Goal: Task Accomplishment & Management: Complete application form

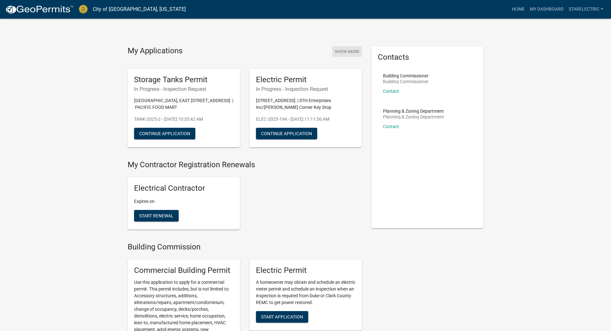
click at [352, 52] on button "Show More" at bounding box center [347, 51] width 30 height 11
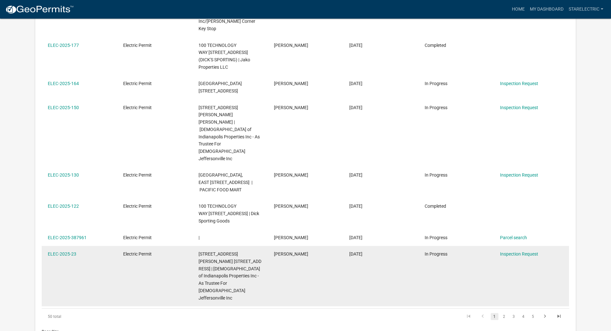
scroll to position [225, 0]
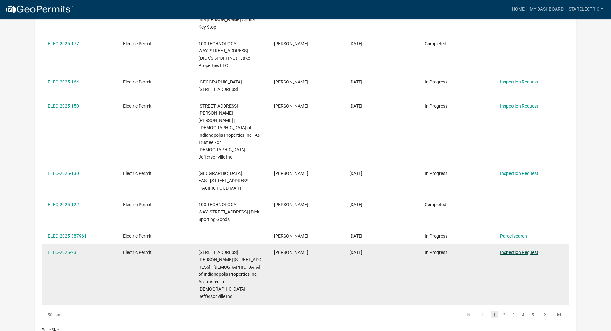
click at [525, 250] on link "Inspection Request" at bounding box center [519, 252] width 38 height 5
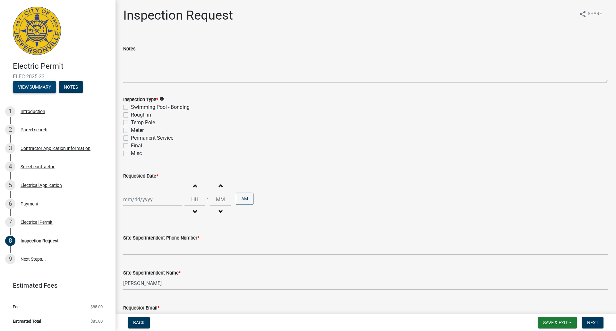
click at [35, 85] on button "View Summary" at bounding box center [34, 87] width 43 height 12
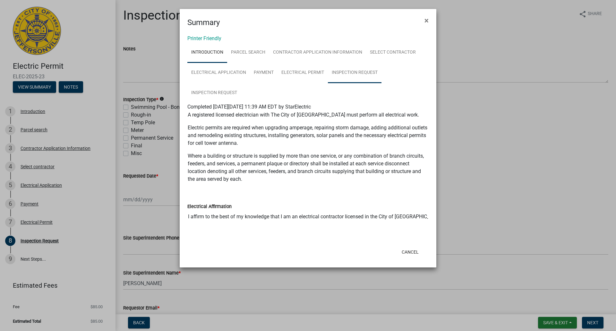
click at [349, 74] on link "Inspection Request" at bounding box center [355, 73] width 54 height 21
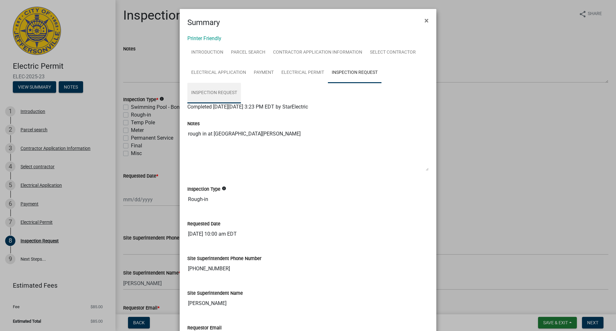
click at [220, 92] on link "Inspection Request" at bounding box center [214, 93] width 54 height 21
click at [422, 23] on button "×" at bounding box center [426, 21] width 14 height 18
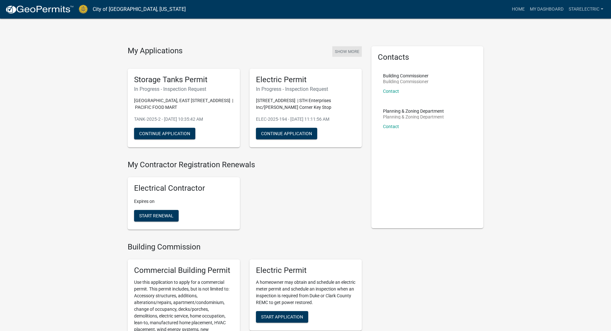
click at [341, 52] on button "Show More" at bounding box center [347, 51] width 30 height 11
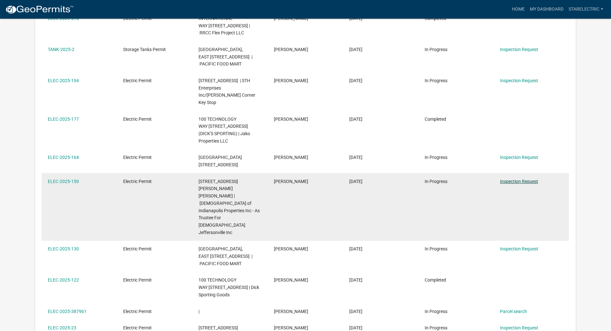
scroll to position [149, 0]
click at [512, 179] on link "Inspection Request" at bounding box center [519, 181] width 38 height 5
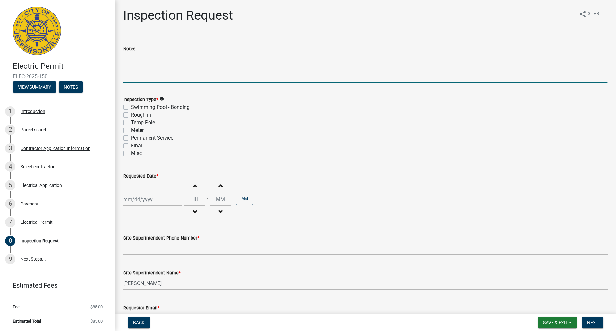
click at [131, 61] on textarea "Notes" at bounding box center [365, 68] width 485 height 30
type textarea "ABOVE CEILING INSPECTION"
click at [131, 115] on label "Rough-in" at bounding box center [141, 115] width 20 height 8
click at [131, 115] on input "Rough-in" at bounding box center [133, 113] width 4 height 4
checkbox input "true"
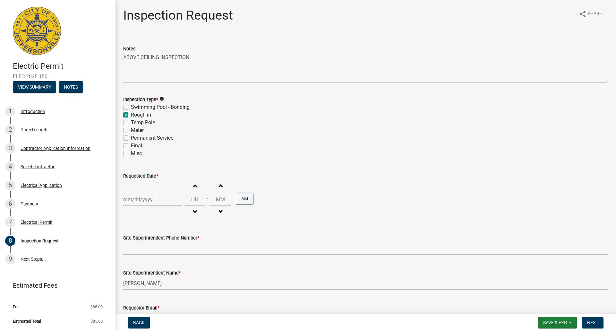
checkbox input "false"
checkbox input "true"
checkbox input "false"
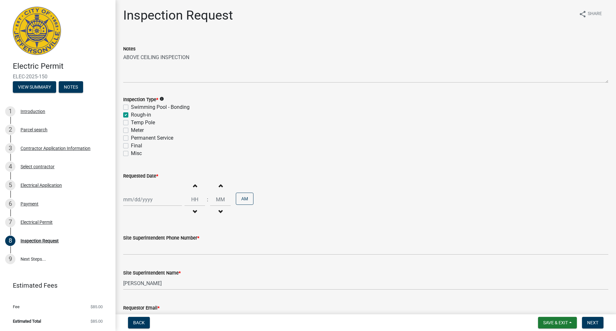
checkbox input "false"
click at [128, 198] on div at bounding box center [152, 199] width 59 height 13
select select "9"
select select "2025"
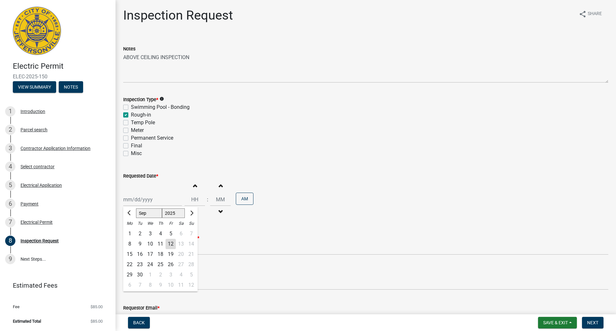
click at [129, 254] on div "15" at bounding box center [129, 254] width 10 height 10
type input "[DATE]"
click at [193, 211] on span "button" at bounding box center [194, 211] width 3 height 5
type input "11"
type input "00"
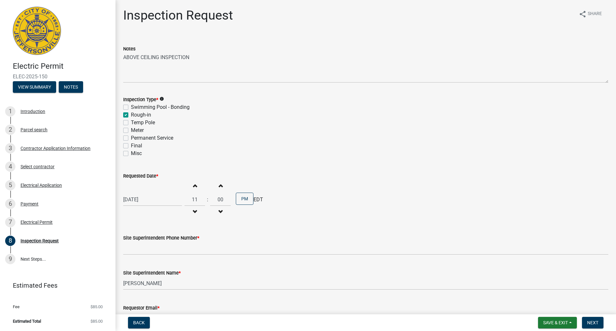
click at [193, 211] on span "button" at bounding box center [194, 211] width 3 height 5
type input "10"
click at [241, 199] on button "PM" at bounding box center [245, 198] width 18 height 12
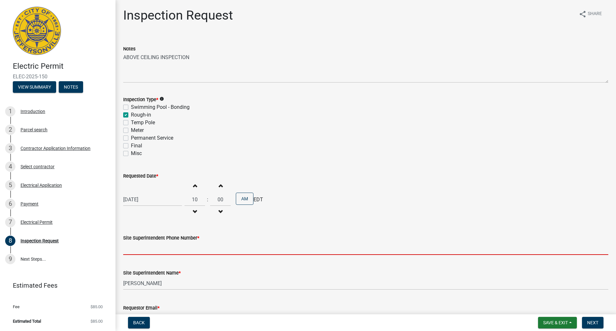
click at [146, 249] on input "Site Superintendent Phone Number *" at bounding box center [365, 248] width 485 height 13
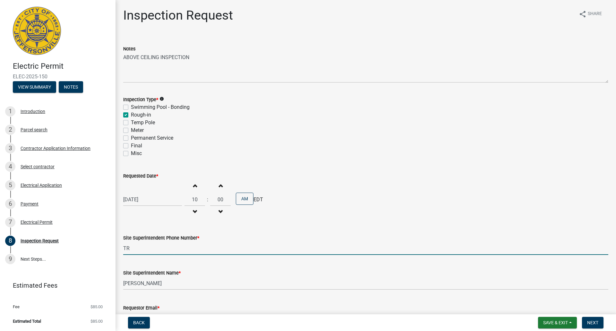
type input "T"
type input "[PHONE_NUMBER]"
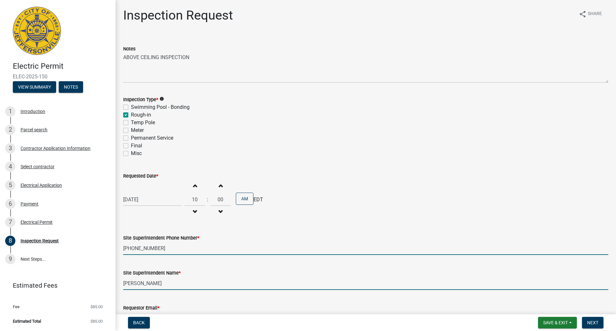
click at [165, 284] on input "[PERSON_NAME]" at bounding box center [365, 283] width 485 height 13
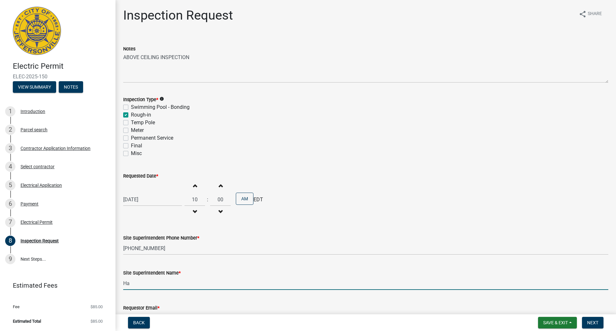
type input "H"
type input "[PERSON_NAME]"
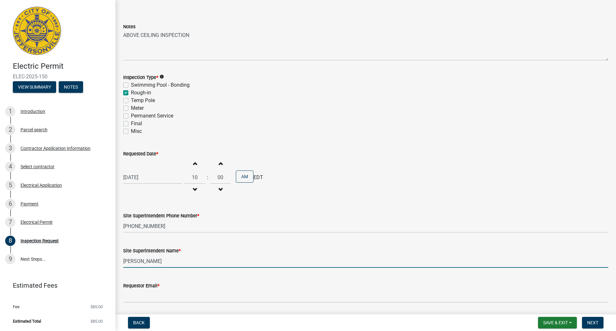
scroll to position [43, 0]
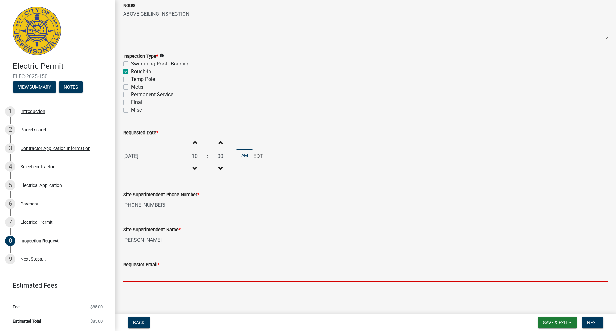
click at [146, 278] on input "Requestor Email *" at bounding box center [365, 274] width 485 height 13
type input "[PERSON_NAME][EMAIL_ADDRESS][DOMAIN_NAME]"
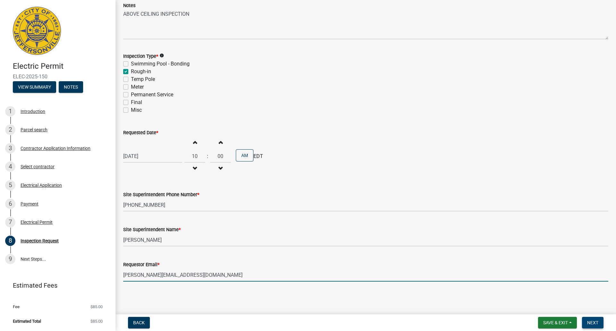
click at [591, 321] on span "Next" at bounding box center [592, 322] width 11 height 5
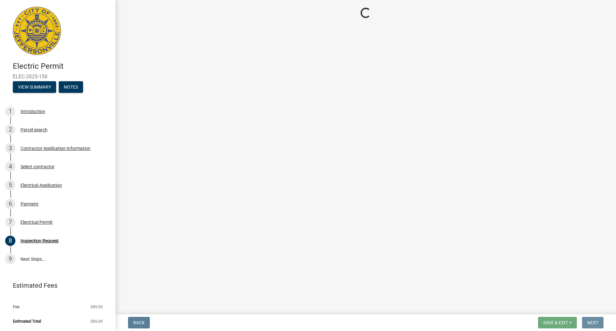
scroll to position [0, 0]
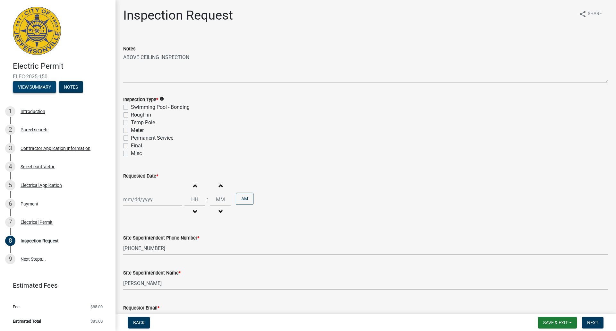
click at [29, 85] on button "View Summary" at bounding box center [34, 87] width 43 height 12
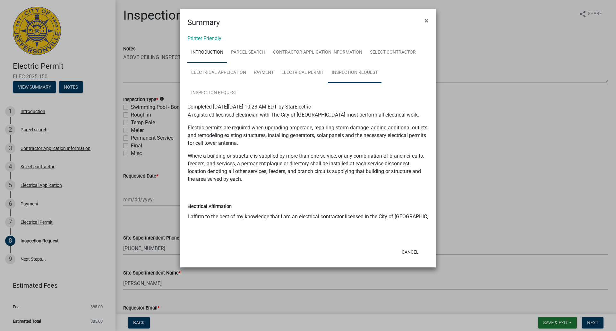
click at [354, 70] on link "Inspection Request" at bounding box center [355, 73] width 54 height 21
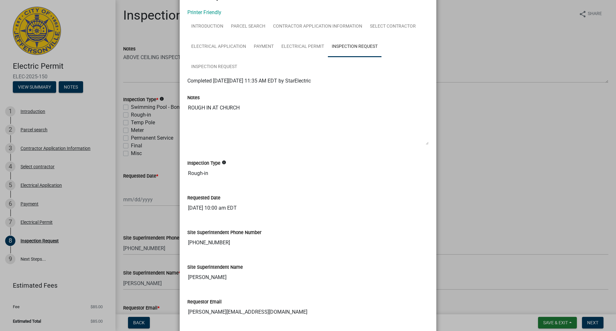
scroll to position [82, 0]
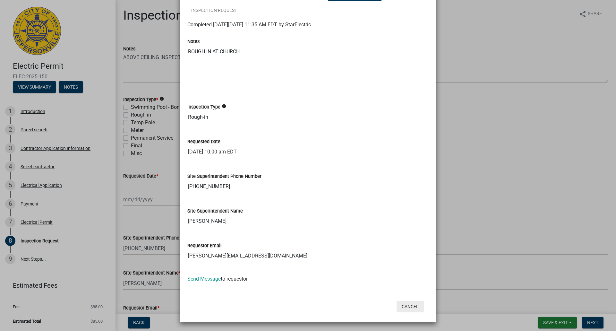
click at [408, 303] on button "Cancel" at bounding box center [410, 307] width 27 height 12
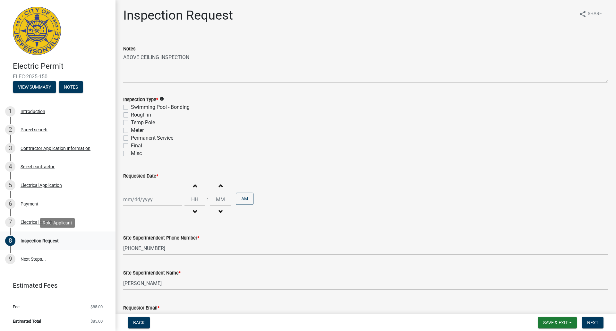
click at [43, 240] on div "Inspection Request" at bounding box center [40, 240] width 38 height 4
click at [131, 115] on label "Rough-in" at bounding box center [141, 115] width 20 height 8
click at [131, 115] on input "Rough-in" at bounding box center [133, 113] width 4 height 4
checkbox input "true"
checkbox input "false"
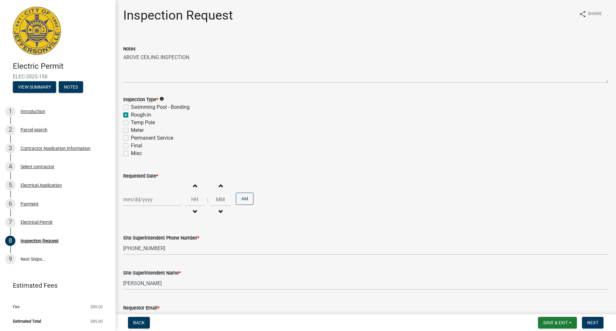
checkbox input "true"
checkbox input "false"
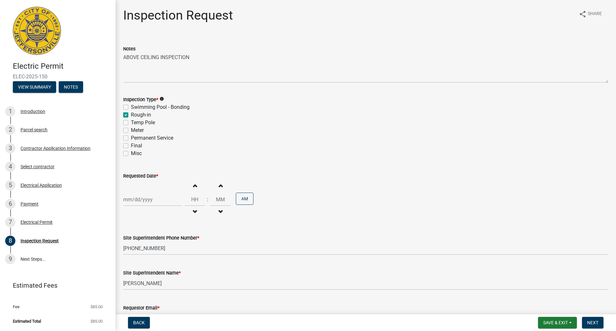
checkbox input "false"
click at [138, 201] on div at bounding box center [152, 199] width 59 height 13
select select "9"
select select "2025"
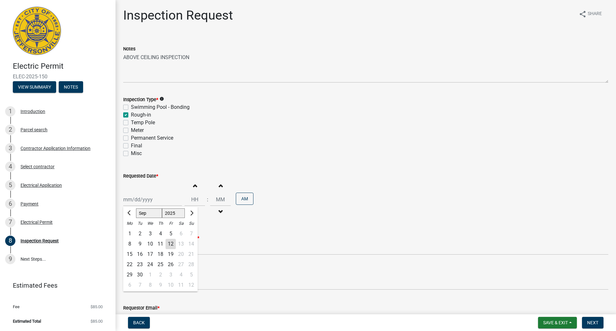
click at [132, 254] on div "15" at bounding box center [129, 254] width 10 height 10
type input "[DATE]"
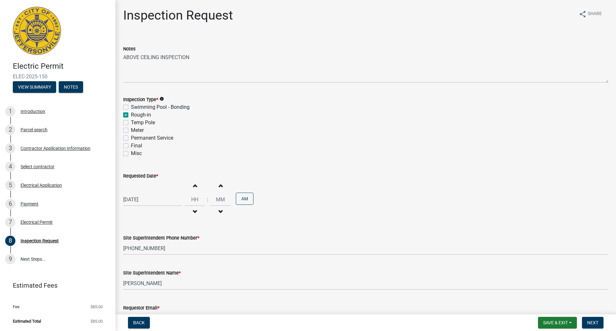
click at [193, 210] on span "button" at bounding box center [194, 211] width 3 height 5
type input "11"
type input "00"
click at [193, 210] on span "button" at bounding box center [194, 211] width 3 height 5
type input "10"
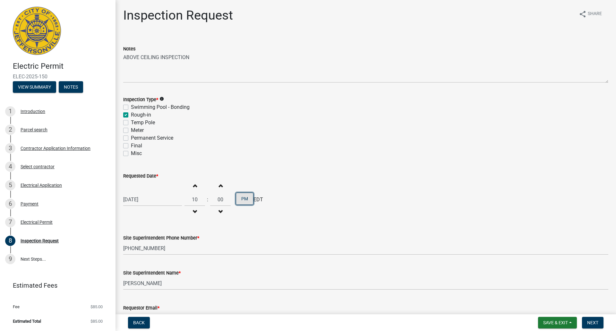
click at [244, 199] on button "PM" at bounding box center [245, 198] width 18 height 12
click at [244, 199] on button "AM" at bounding box center [245, 198] width 18 height 12
click at [244, 199] on button "PM" at bounding box center [245, 198] width 18 height 12
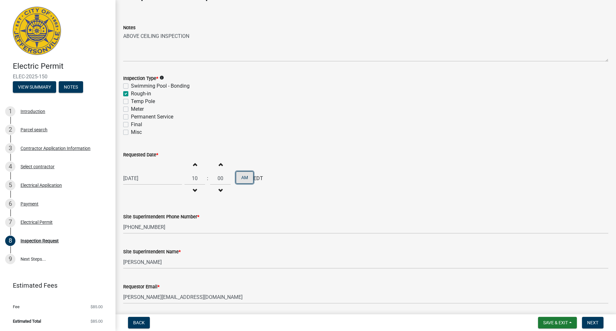
scroll to position [43, 0]
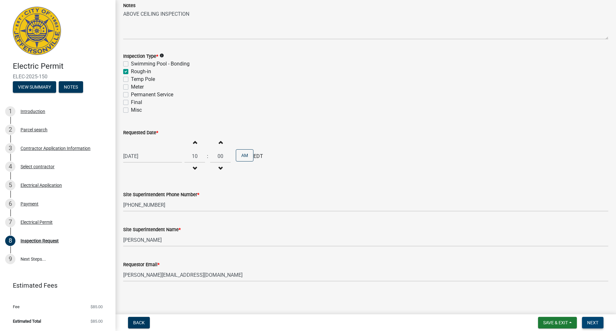
click at [591, 322] on span "Next" at bounding box center [592, 322] width 11 height 5
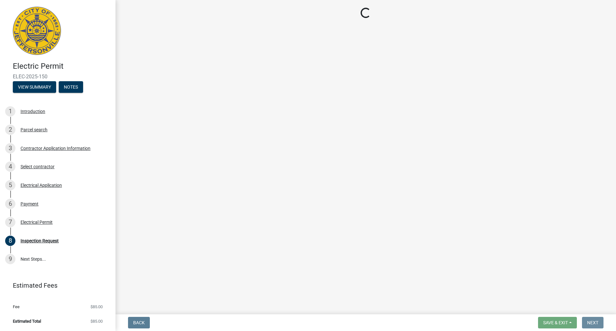
scroll to position [0, 0]
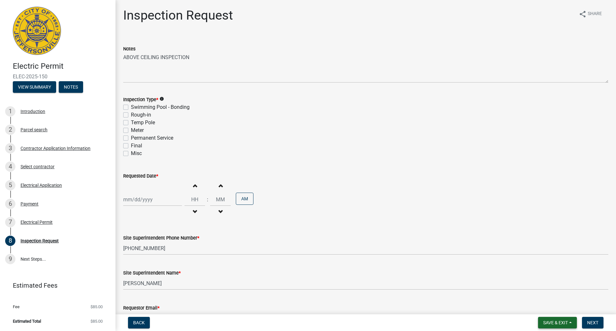
click at [571, 323] on button "Save & Exit" at bounding box center [557, 323] width 39 height 12
click at [594, 324] on span "Next" at bounding box center [592, 322] width 11 height 5
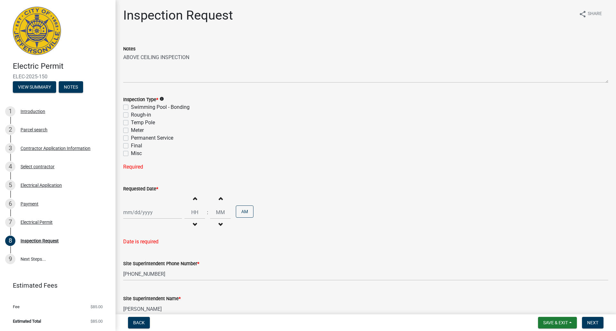
click at [131, 115] on label "Rough-in" at bounding box center [141, 115] width 20 height 8
click at [131, 115] on input "Rough-in" at bounding box center [133, 113] width 4 height 4
checkbox input "true"
checkbox input "false"
checkbox input "true"
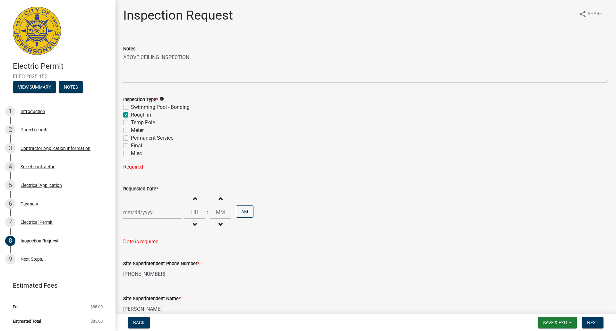
checkbox input "false"
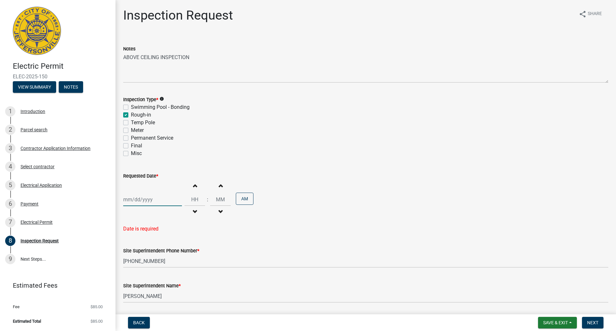
click at [141, 202] on div at bounding box center [152, 199] width 59 height 13
select select "9"
select select "2025"
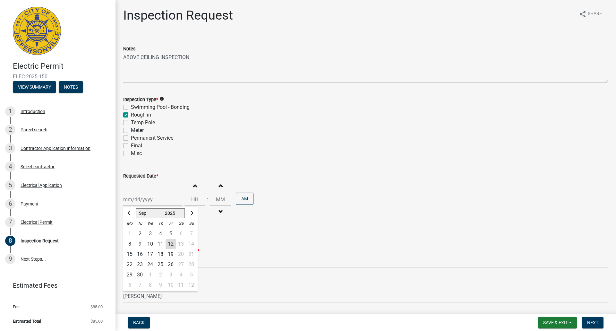
click at [130, 252] on div "15" at bounding box center [129, 254] width 10 height 10
type input "[DATE]"
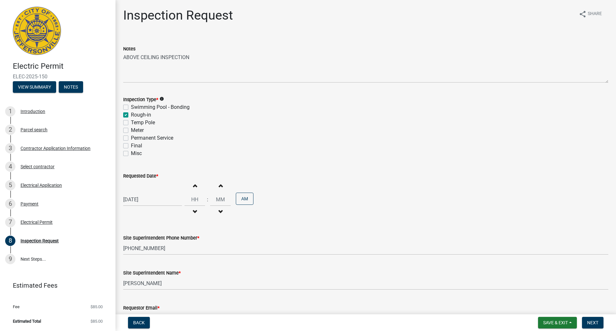
click at [193, 210] on span "button" at bounding box center [194, 211] width 3 height 5
type input "11"
type input "00"
click at [193, 210] on span "button" at bounding box center [194, 211] width 3 height 5
type input "10"
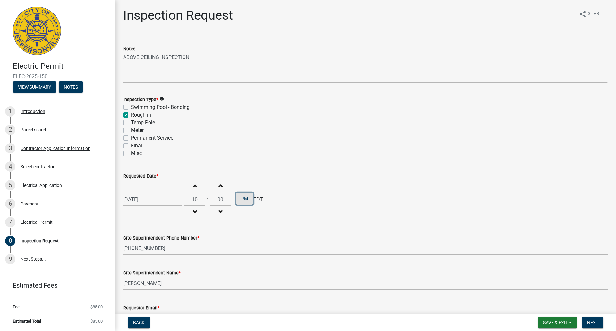
click at [239, 198] on button "PM" at bounding box center [245, 198] width 18 height 12
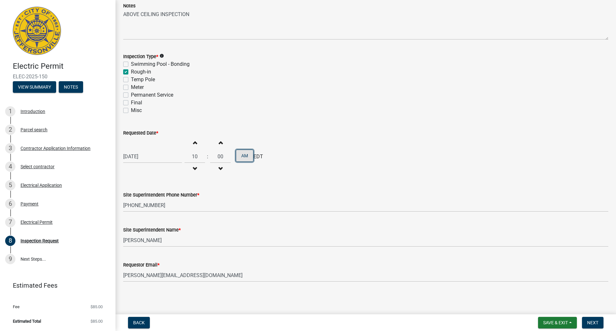
scroll to position [43, 0]
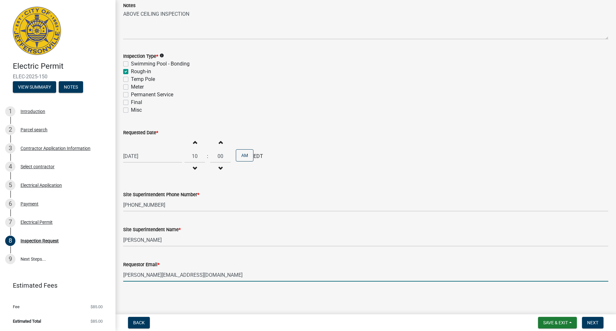
click at [204, 271] on input "[PERSON_NAME][EMAIL_ADDRESS][DOMAIN_NAME]" at bounding box center [365, 274] width 485 height 13
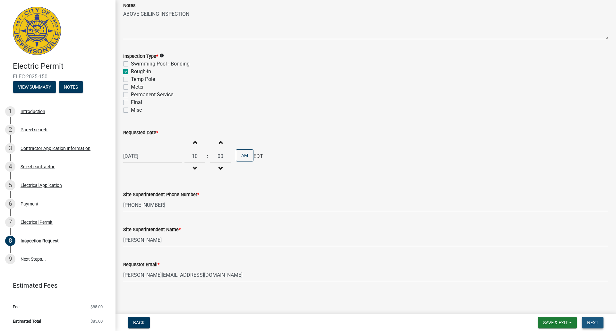
click at [592, 323] on span "Next" at bounding box center [592, 322] width 11 height 5
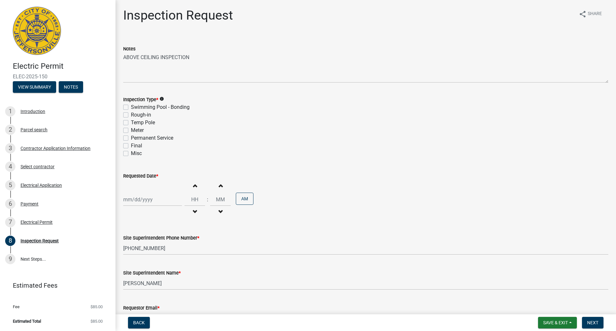
click at [131, 115] on label "Rough-in" at bounding box center [141, 115] width 20 height 8
click at [131, 115] on input "Rough-in" at bounding box center [133, 113] width 4 height 4
checkbox input "true"
checkbox input "false"
checkbox input "true"
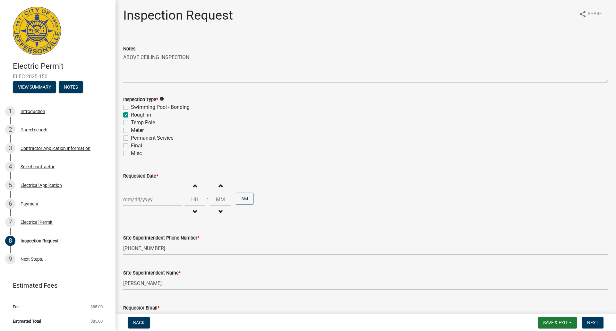
checkbox input "false"
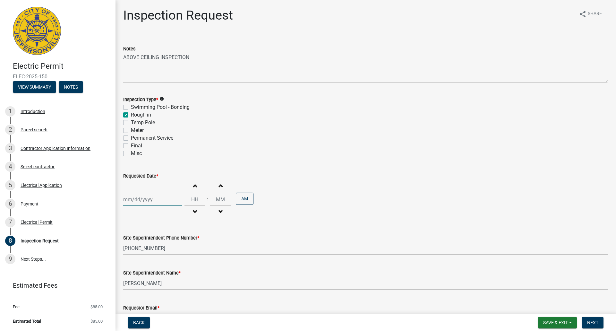
click at [140, 194] on div at bounding box center [152, 199] width 59 height 13
select select "9"
select select "2025"
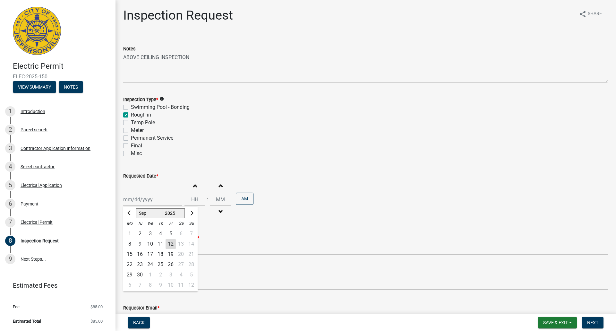
click at [132, 253] on div "15" at bounding box center [129, 254] width 10 height 10
type input "[DATE]"
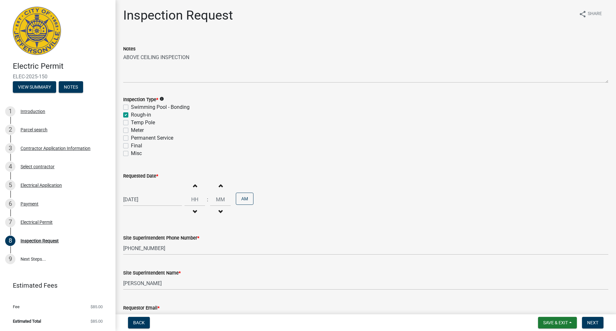
click at [193, 212] on span "button" at bounding box center [194, 211] width 3 height 5
type input "11"
type input "00"
click at [193, 212] on span "button" at bounding box center [194, 211] width 3 height 5
type input "10"
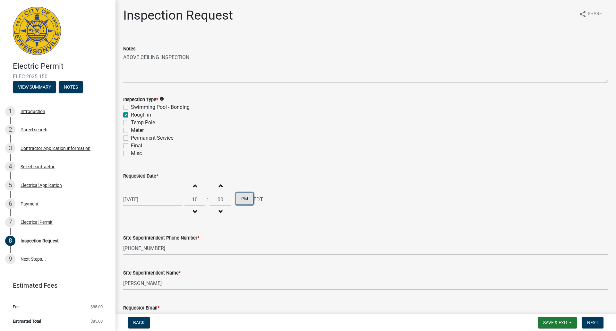
click at [244, 198] on button "PM" at bounding box center [245, 198] width 18 height 12
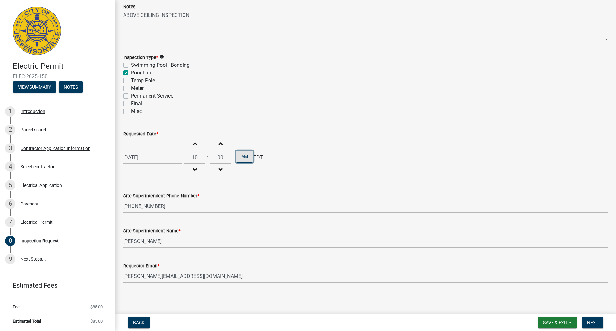
scroll to position [43, 0]
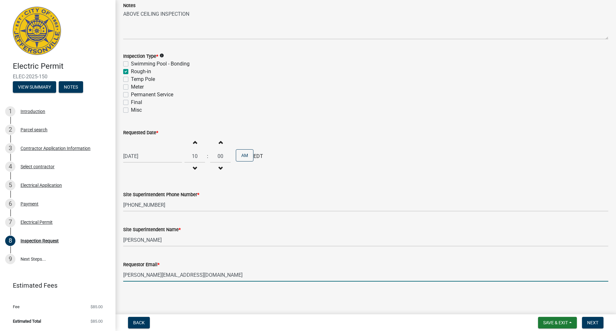
click at [188, 278] on input "[PERSON_NAME][EMAIL_ADDRESS][DOMAIN_NAME]" at bounding box center [365, 274] width 485 height 13
click at [599, 323] on button "Next" at bounding box center [592, 323] width 21 height 12
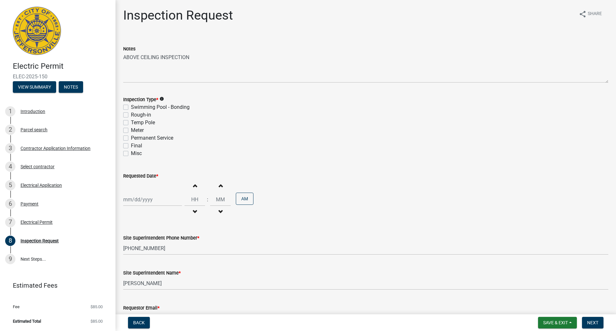
click at [131, 115] on label "Rough-in" at bounding box center [141, 115] width 20 height 8
click at [131, 115] on input "Rough-in" at bounding box center [133, 113] width 4 height 4
checkbox input "true"
checkbox input "false"
checkbox input "true"
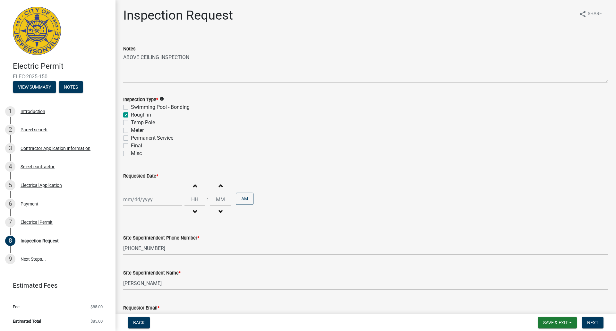
checkbox input "false"
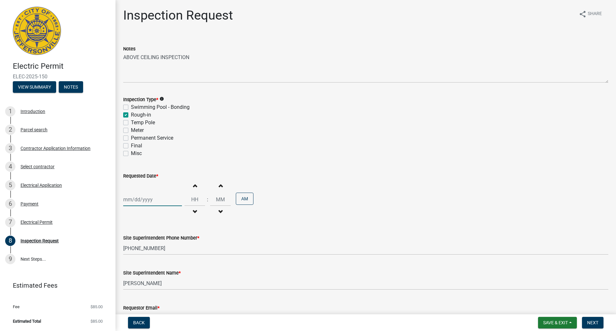
click at [138, 197] on div at bounding box center [152, 199] width 59 height 13
select select "9"
select select "2025"
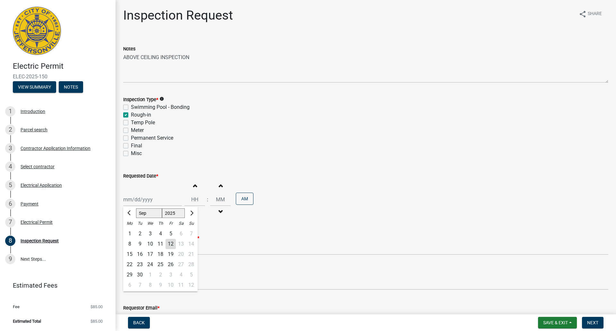
click at [130, 252] on div "15" at bounding box center [129, 254] width 10 height 10
type input "[DATE]"
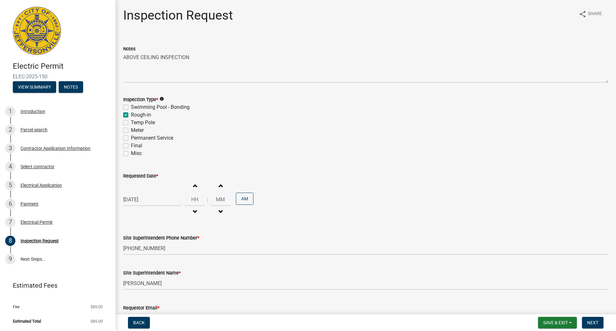
click at [193, 210] on span "button" at bounding box center [194, 211] width 3 height 5
type input "11"
type input "00"
click at [193, 210] on span "button" at bounding box center [194, 211] width 3 height 5
type input "10"
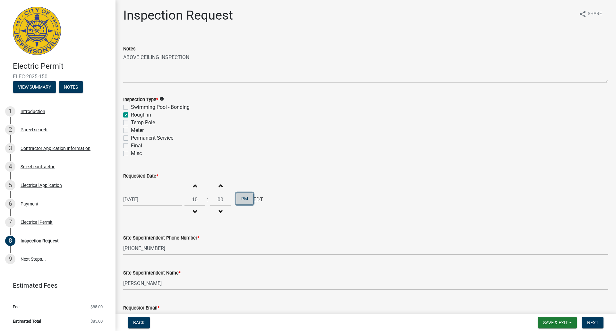
click at [244, 201] on button "PM" at bounding box center [245, 198] width 18 height 12
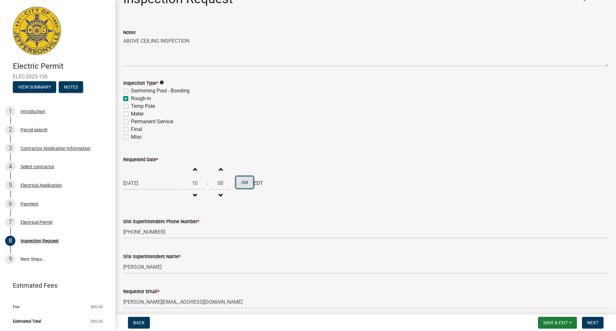
scroll to position [32, 0]
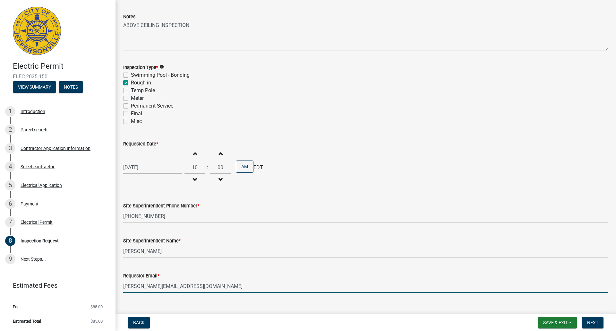
click at [194, 284] on input "[PERSON_NAME][EMAIL_ADDRESS][DOMAIN_NAME]" at bounding box center [365, 285] width 485 height 13
click at [592, 324] on span "Next" at bounding box center [592, 322] width 11 height 5
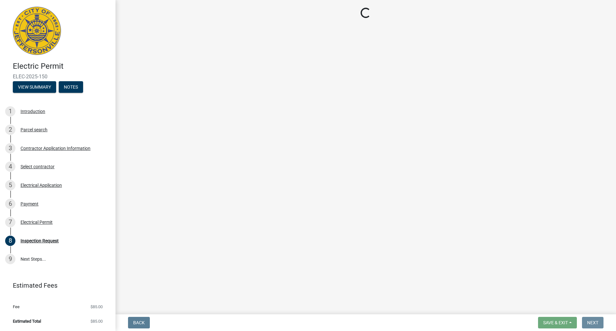
scroll to position [0, 0]
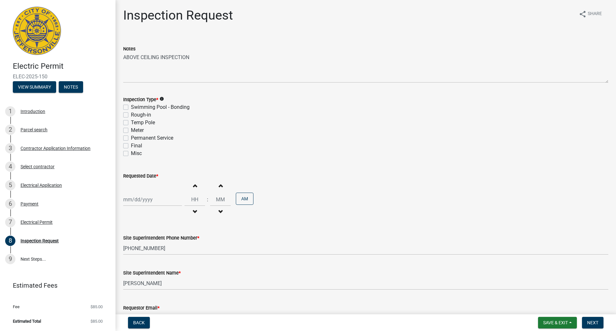
click at [131, 116] on label "Rough-in" at bounding box center [141, 115] width 20 height 8
click at [131, 115] on input "Rough-in" at bounding box center [133, 113] width 4 height 4
checkbox input "true"
checkbox input "false"
checkbox input "true"
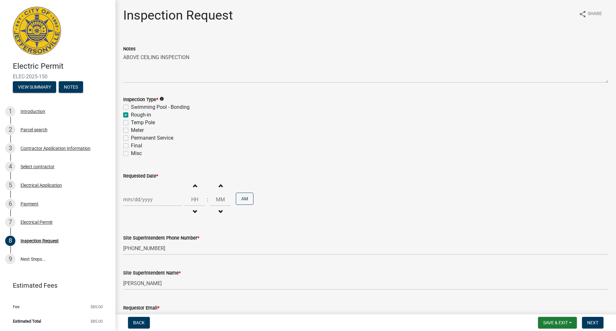
checkbox input "false"
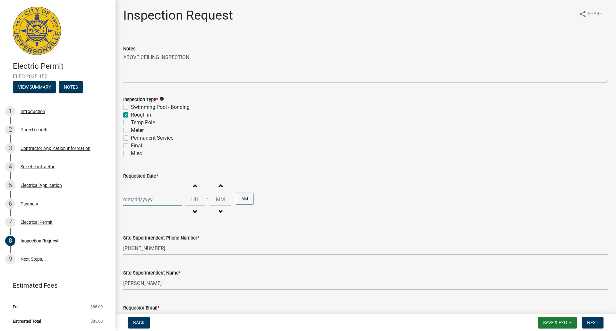
click at [130, 196] on div at bounding box center [152, 199] width 59 height 13
select select "9"
select select "2025"
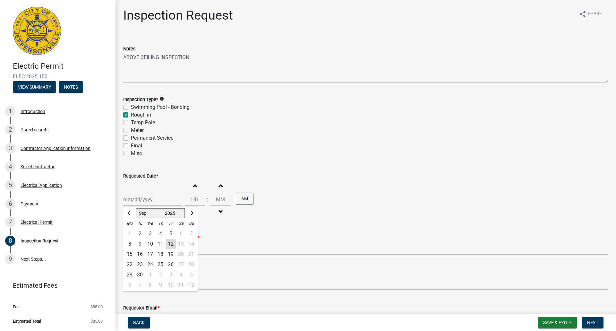
click at [131, 253] on div "15" at bounding box center [129, 254] width 10 height 10
type input "[DATE]"
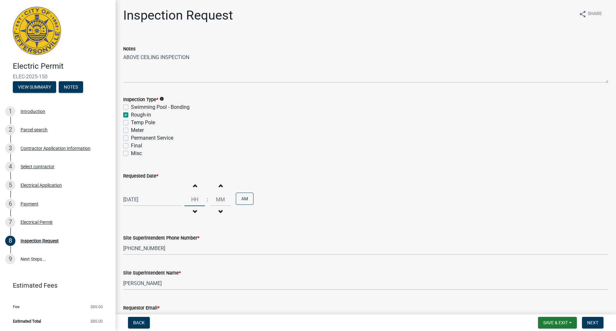
click at [193, 202] on input "Hours" at bounding box center [194, 199] width 21 height 13
click at [195, 211] on button "Decrement hours" at bounding box center [194, 212] width 13 height 12
type input "11"
type input "00"
click at [195, 211] on button "Decrement hours" at bounding box center [194, 212] width 13 height 12
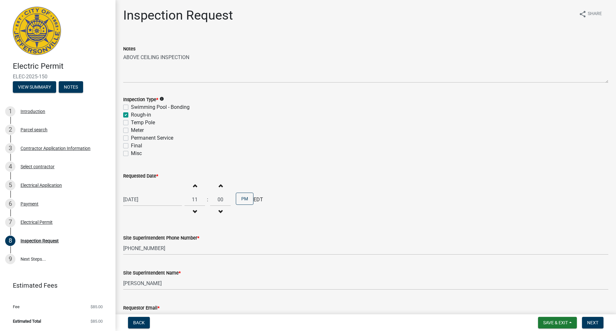
type input "10"
click at [237, 201] on button "PM" at bounding box center [245, 198] width 18 height 12
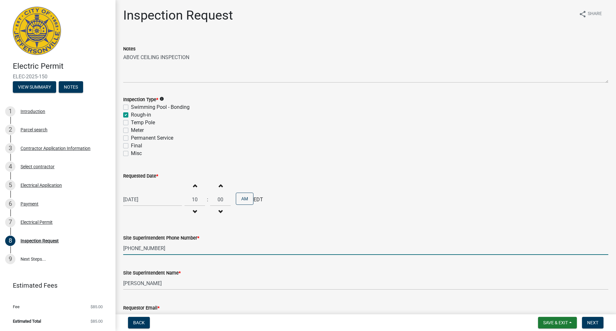
click at [191, 254] on input "[PHONE_NUMBER]" at bounding box center [365, 248] width 485 height 13
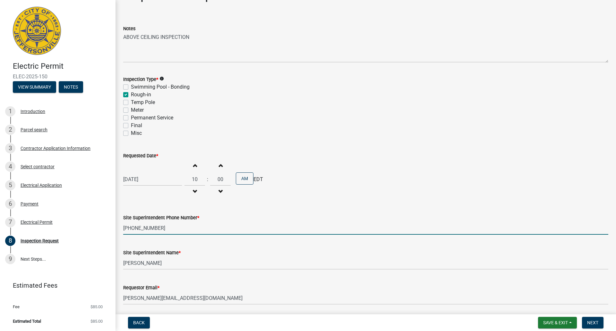
scroll to position [43, 0]
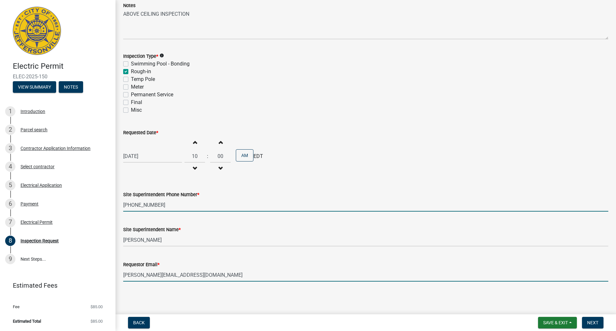
click at [196, 271] on input "[PERSON_NAME][EMAIL_ADDRESS][DOMAIN_NAME]" at bounding box center [365, 274] width 485 height 13
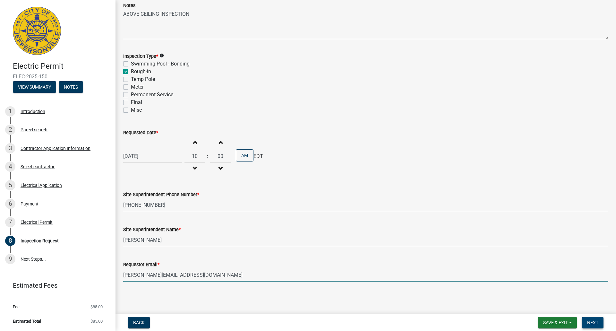
click at [587, 321] on span "Next" at bounding box center [592, 322] width 11 height 5
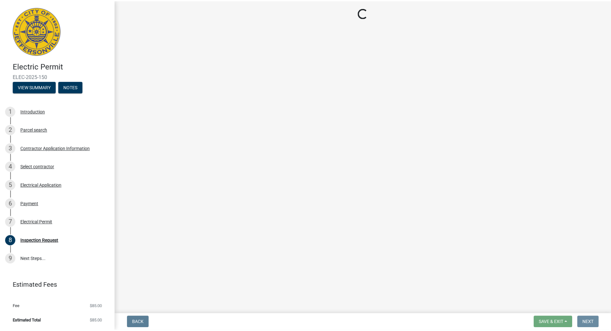
scroll to position [0, 0]
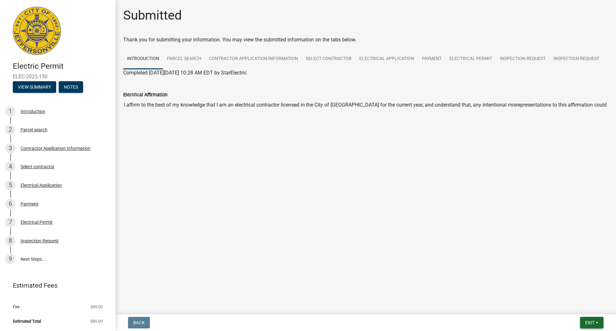
click at [588, 321] on span "Exit" at bounding box center [589, 322] width 9 height 5
click at [567, 307] on button "Save & Exit" at bounding box center [577, 305] width 51 height 15
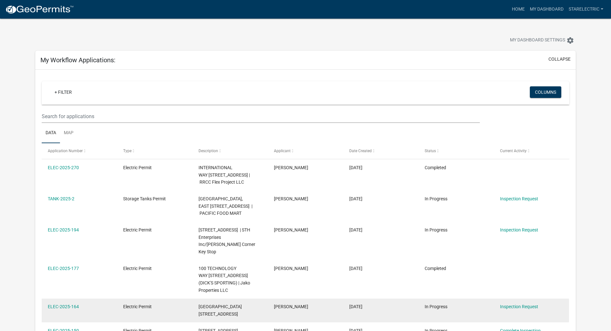
click at [268, 298] on datatable-body-cell "[PERSON_NAME]" at bounding box center [305, 310] width 75 height 24
click at [266, 298] on datatable-body-cell "[GEOGRAPHIC_DATA][STREET_ADDRESS]" at bounding box center [229, 310] width 75 height 24
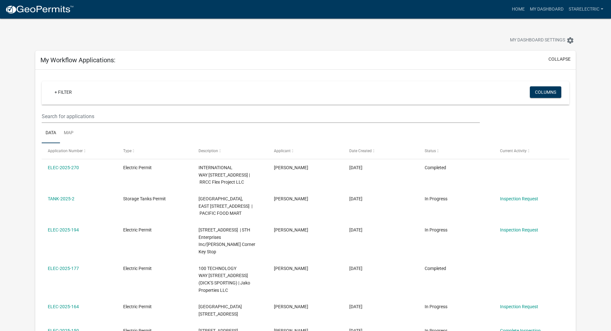
click at [237, 13] on div "Home My Dashboard StarElectric Account Logout" at bounding box center [342, 9] width 527 height 12
drag, startPoint x: 241, startPoint y: 16, endPoint x: 260, endPoint y: 16, distance: 19.3
click at [260, 16] on nav "more_horiz Home My Dashboard StarElectric Account Logout" at bounding box center [305, 9] width 611 height 19
